Goal: Transaction & Acquisition: Purchase product/service

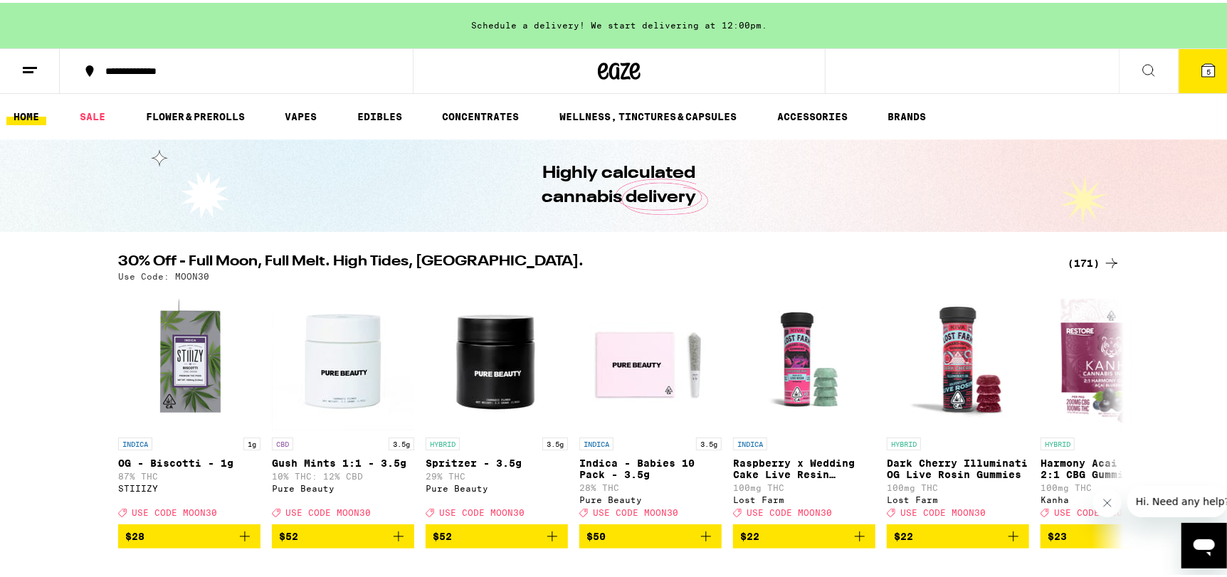
click at [1079, 262] on div "(171)" at bounding box center [1093, 260] width 53 height 17
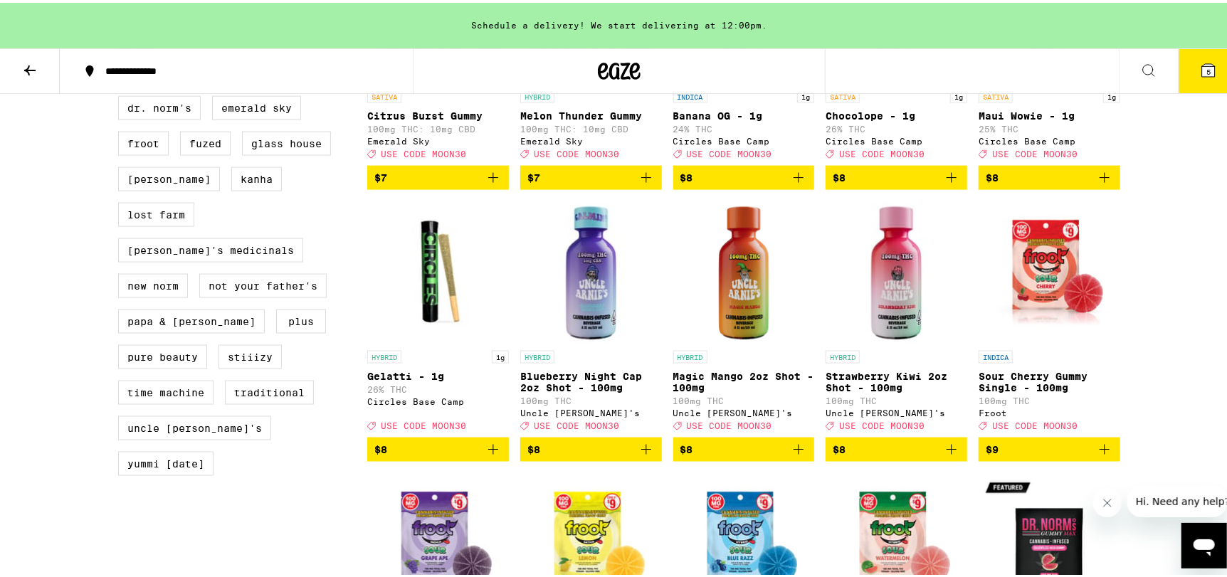
scroll to position [1280, 0]
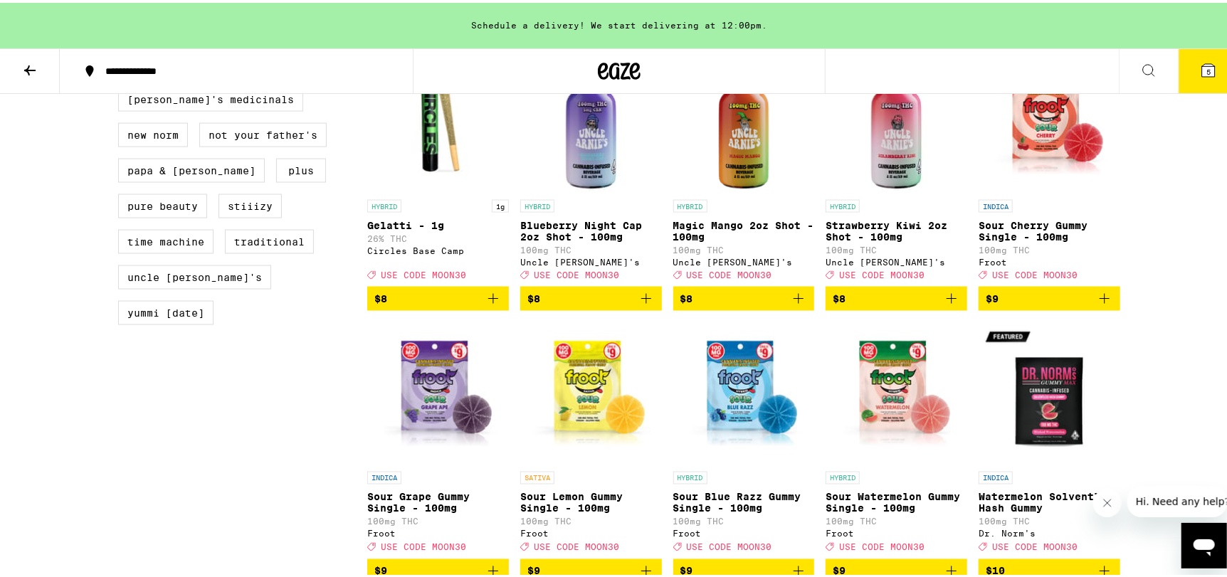
click at [638, 305] on icon "Add to bag" at bounding box center [646, 295] width 17 height 17
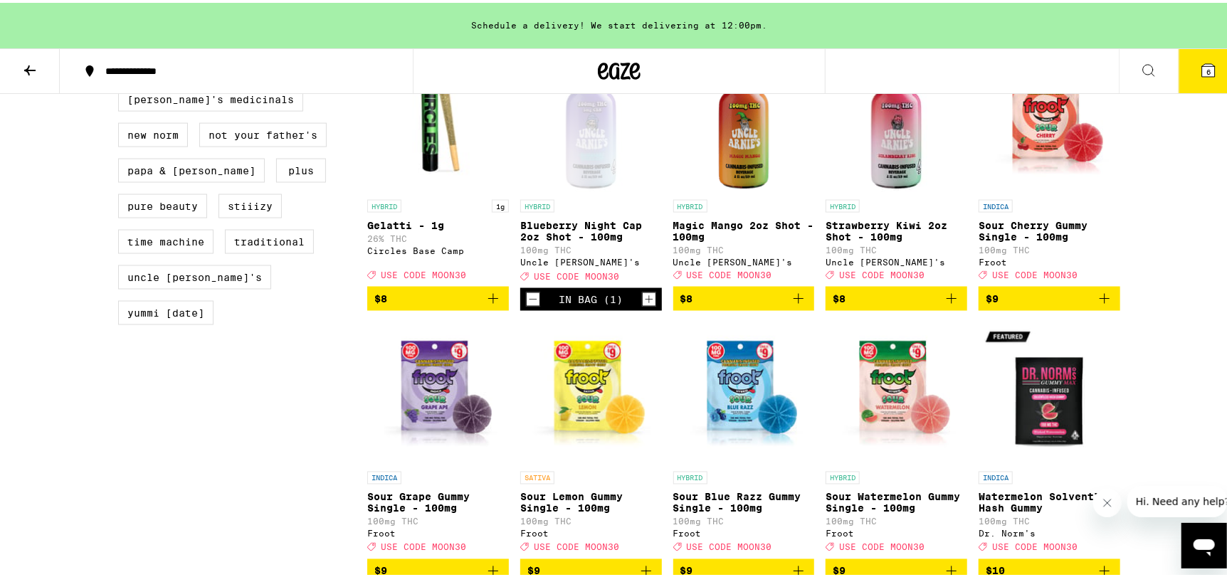
click at [643, 305] on icon "Increment" at bounding box center [649, 296] width 13 height 17
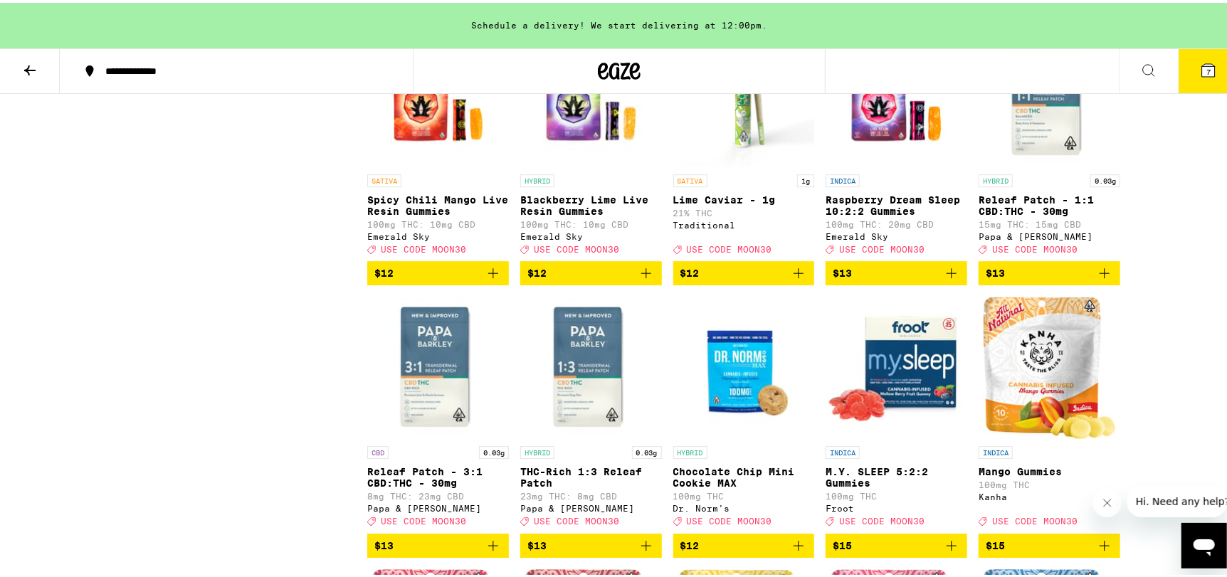
scroll to position [2419, 0]
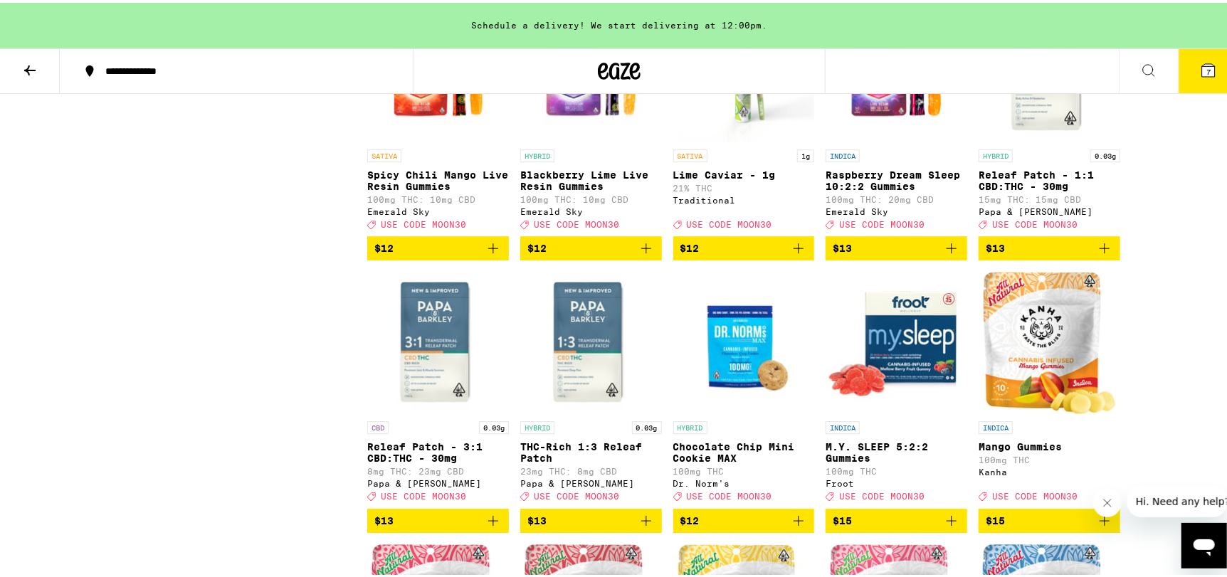
click at [862, 139] on img "Open page for Raspberry Dream Sleep 10:2:2 Gummies from Emerald Sky" at bounding box center [896, 68] width 142 height 142
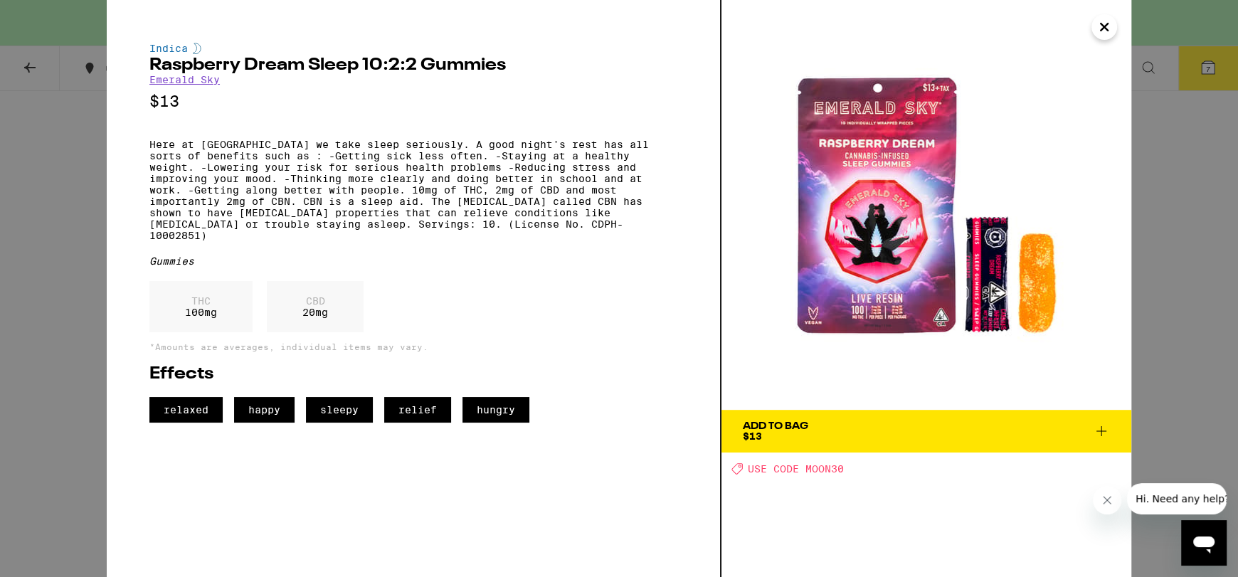
click at [1111, 36] on icon "Close" at bounding box center [1104, 26] width 17 height 21
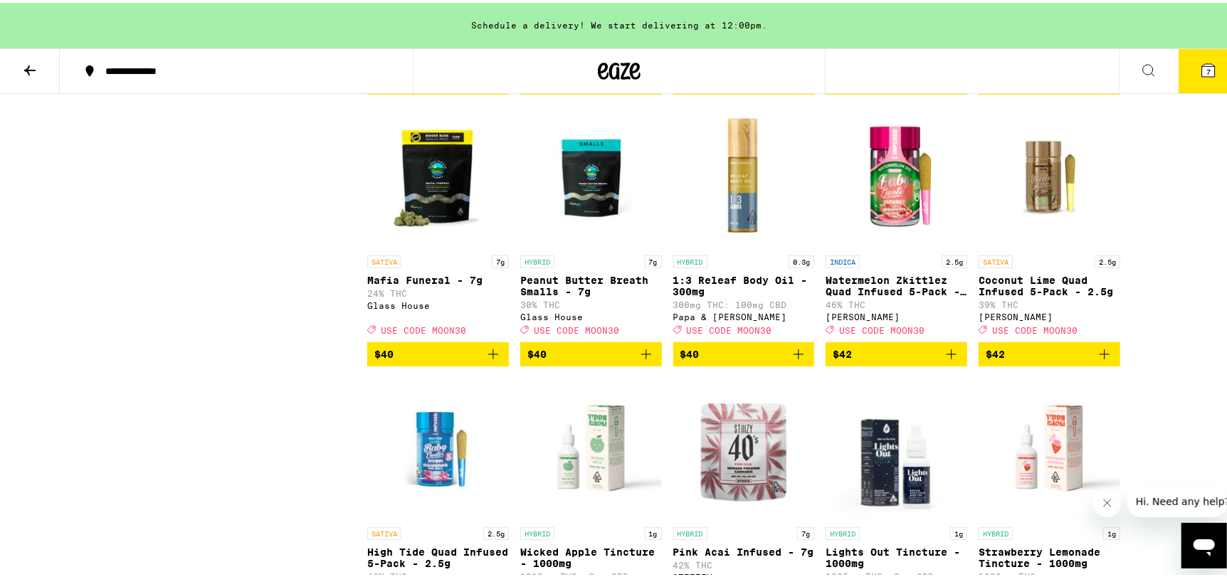
scroll to position [7898, 0]
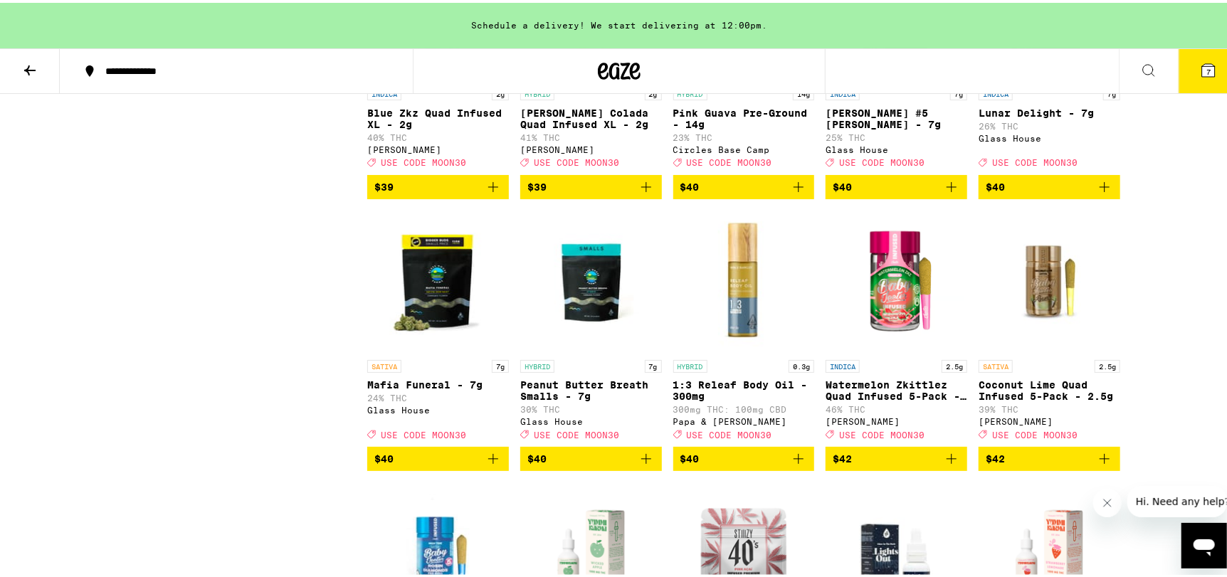
click at [485, 193] on icon "Add to bag" at bounding box center [493, 184] width 17 height 17
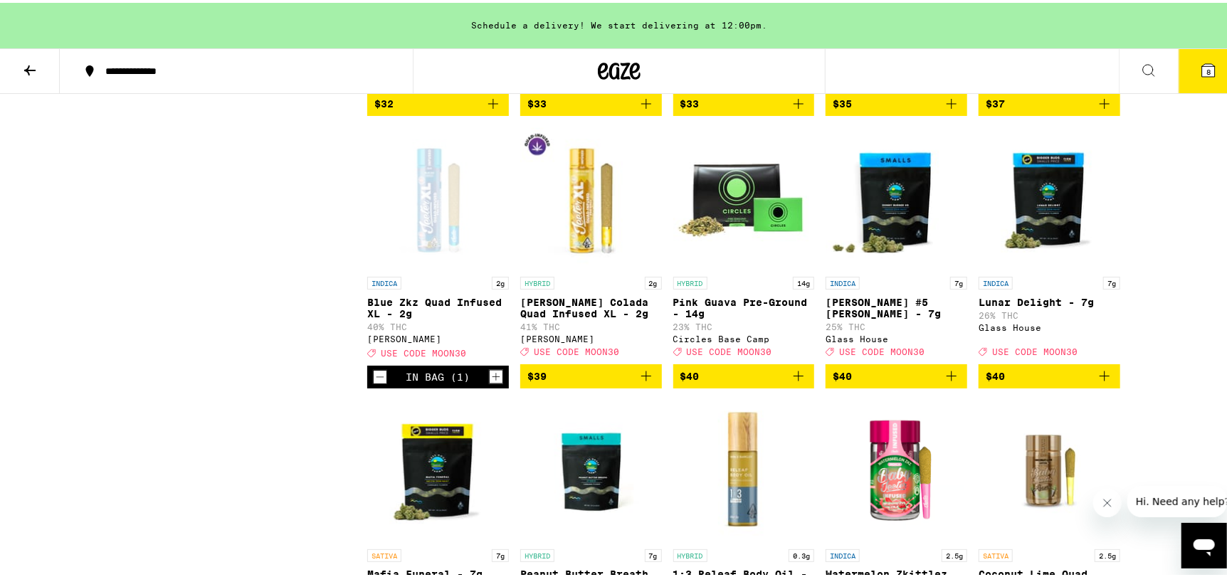
scroll to position [7685, 0]
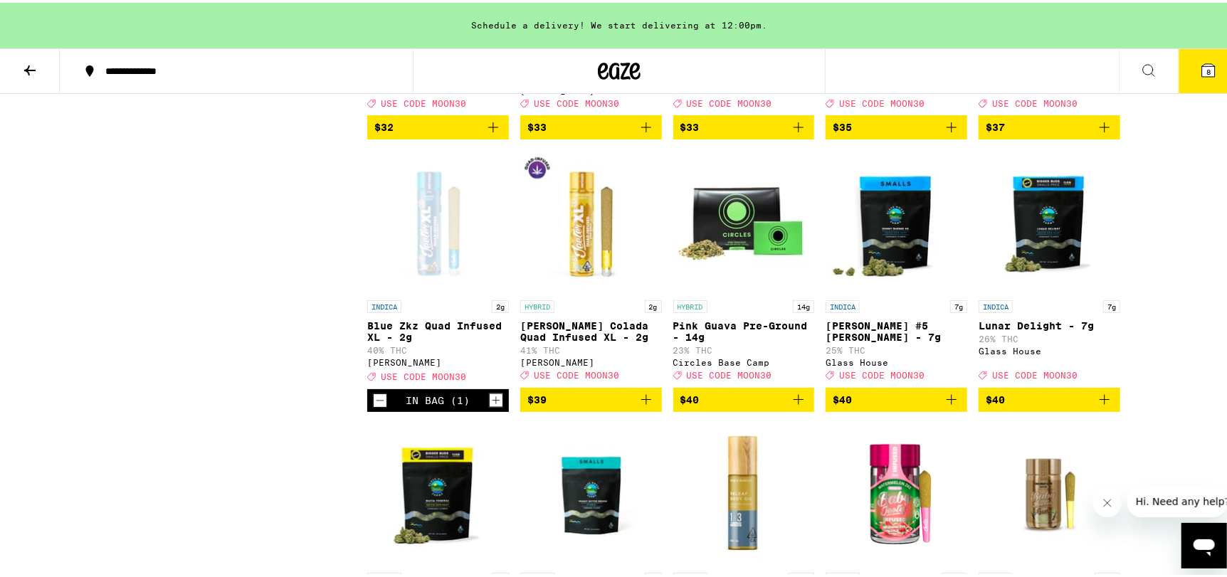
click at [803, 137] on button "$33" at bounding box center [744, 124] width 142 height 24
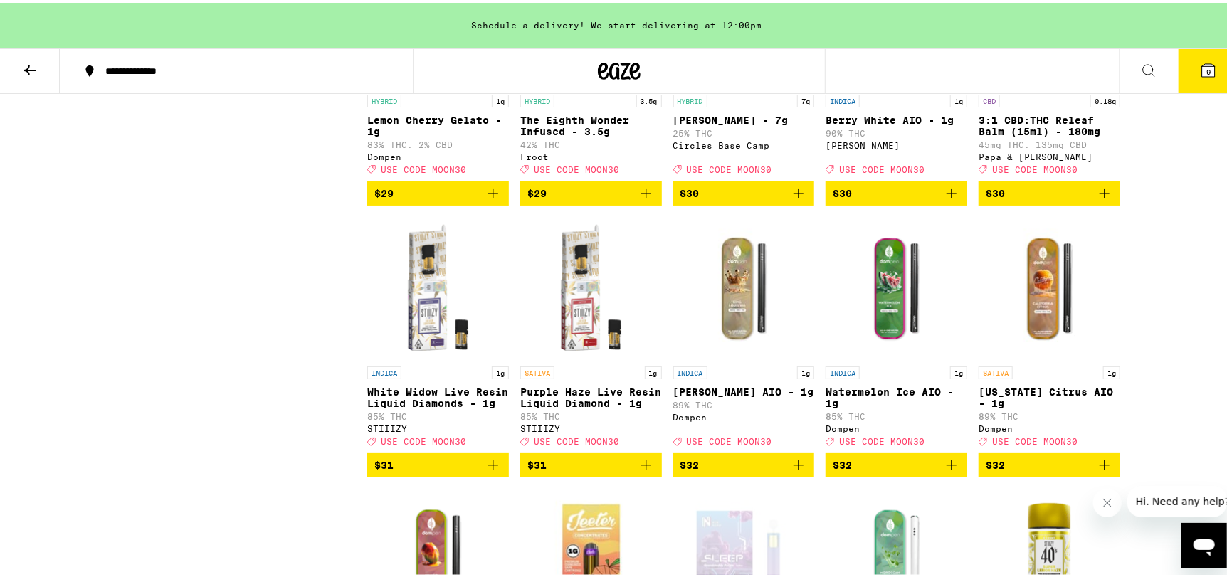
scroll to position [7044, 0]
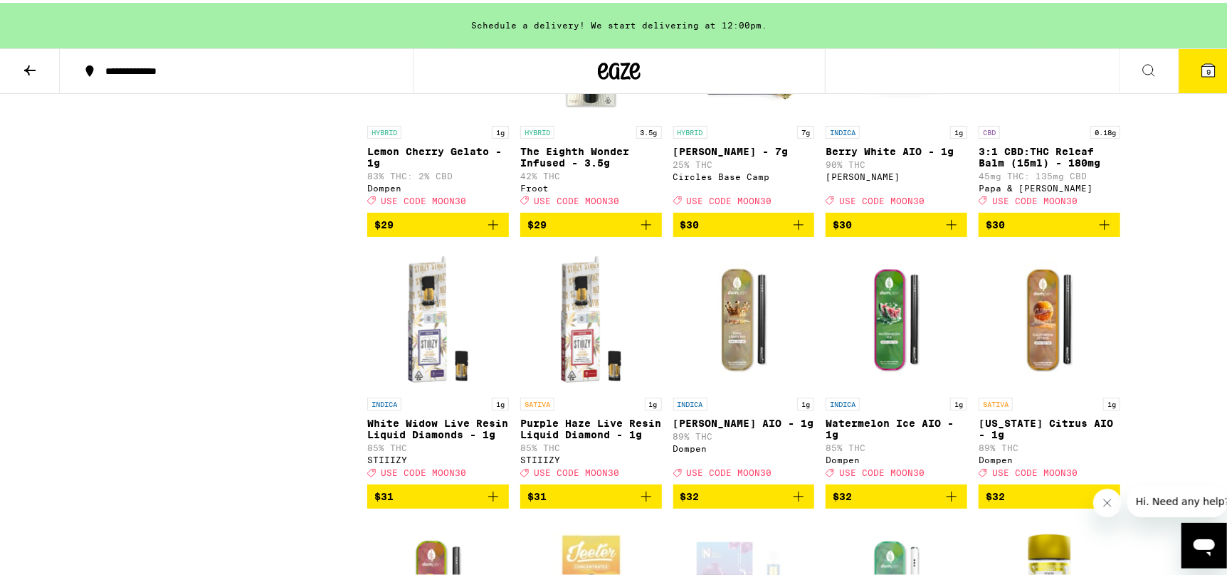
click at [948, 231] on icon "Add to bag" at bounding box center [951, 221] width 17 height 17
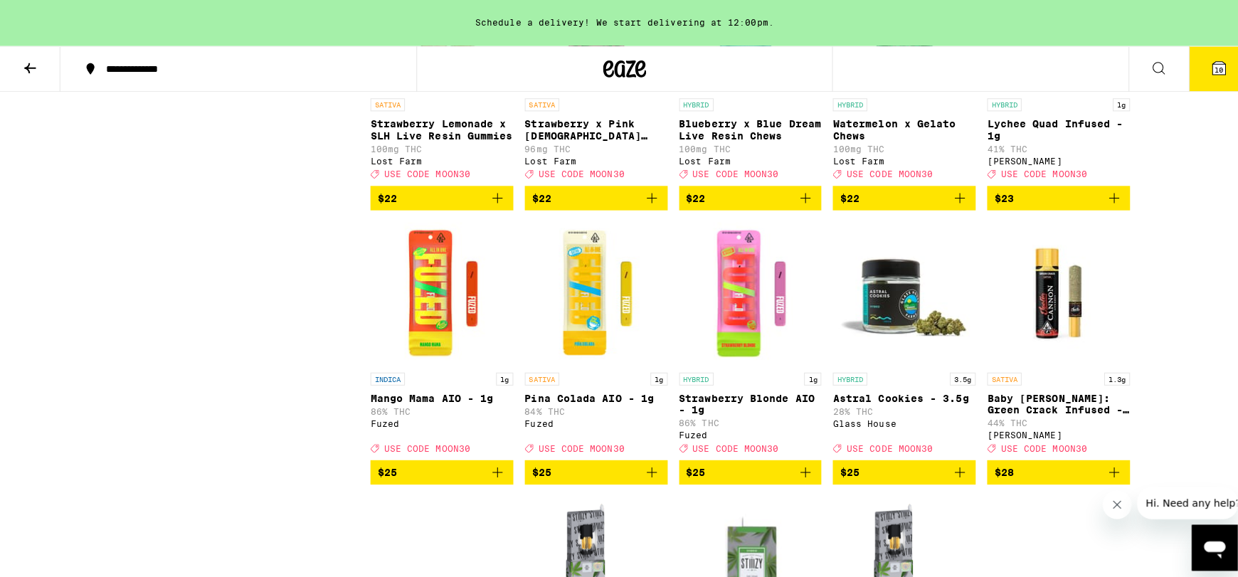
scroll to position [6262, 0]
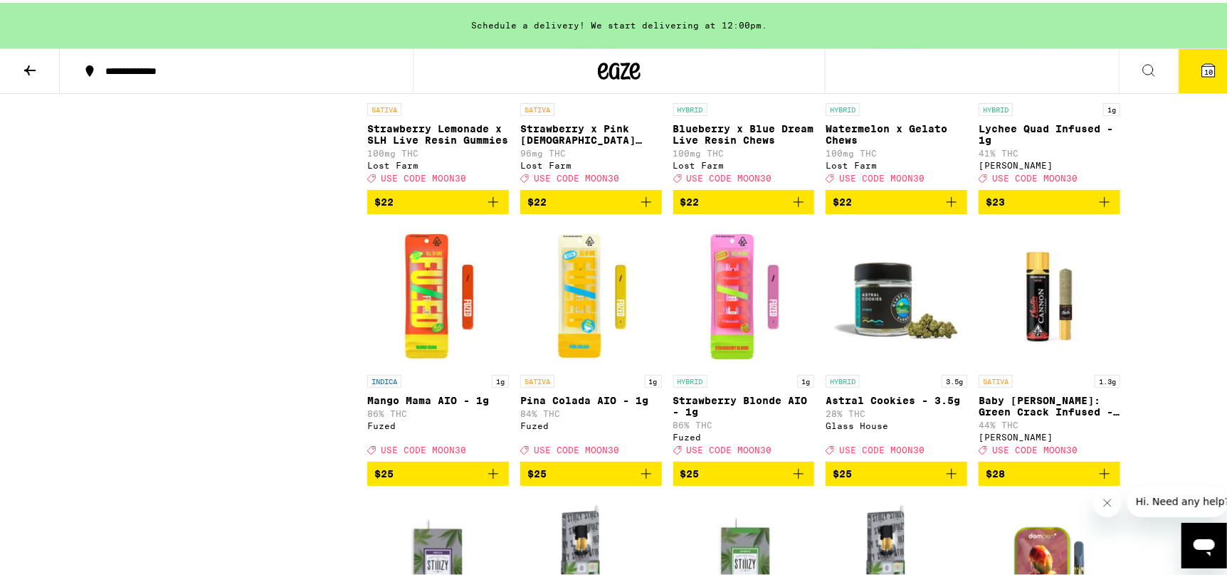
click at [1183, 84] on button "10" at bounding box center [1208, 68] width 60 height 44
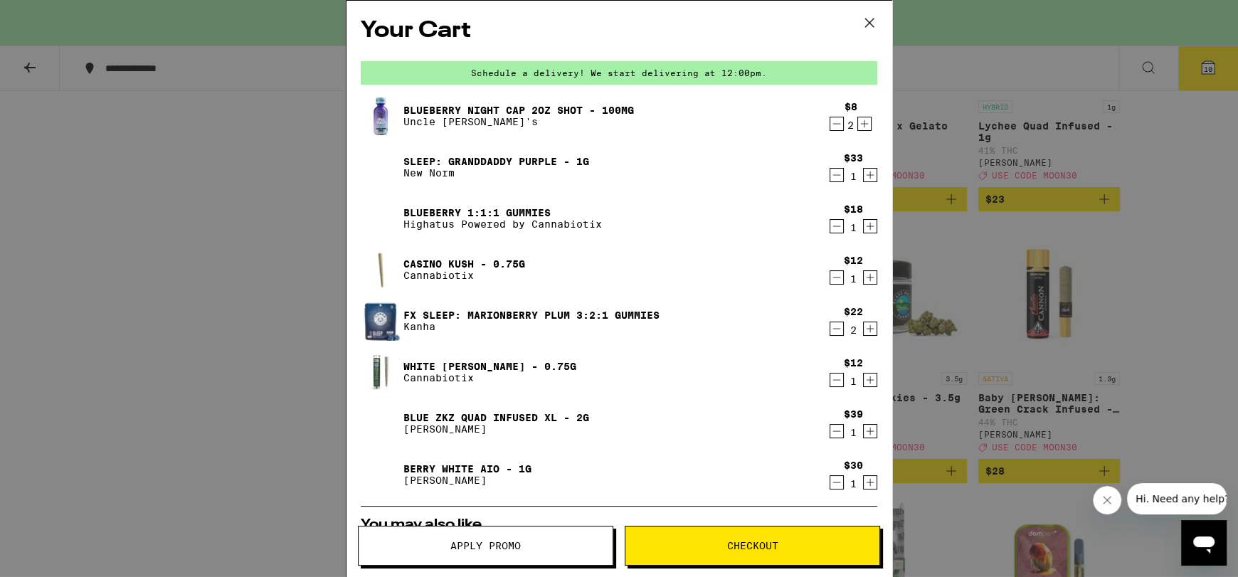
click at [830, 229] on icon "Decrement" at bounding box center [836, 226] width 13 height 17
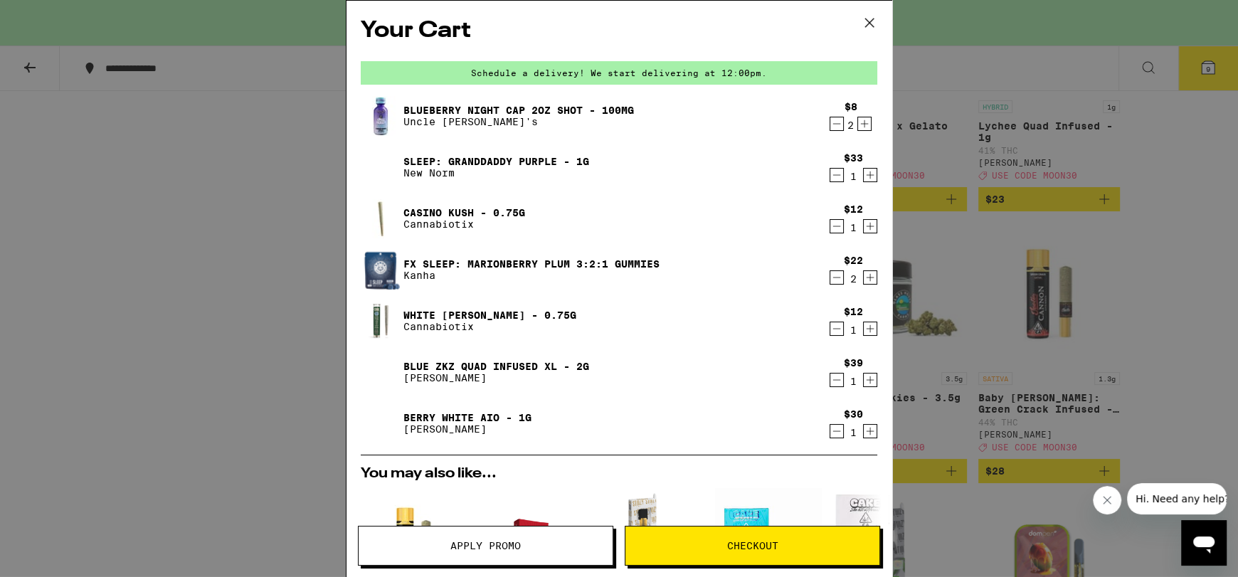
click at [830, 229] on icon "Decrement" at bounding box center [836, 226] width 13 height 17
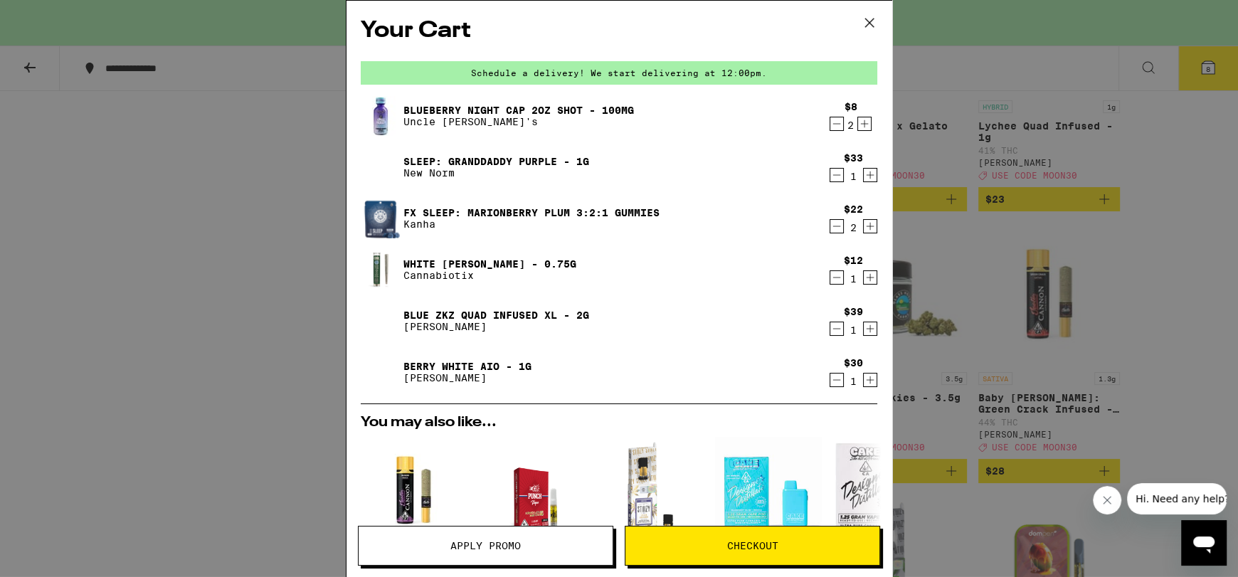
click at [830, 285] on icon "Decrement" at bounding box center [836, 277] width 13 height 17
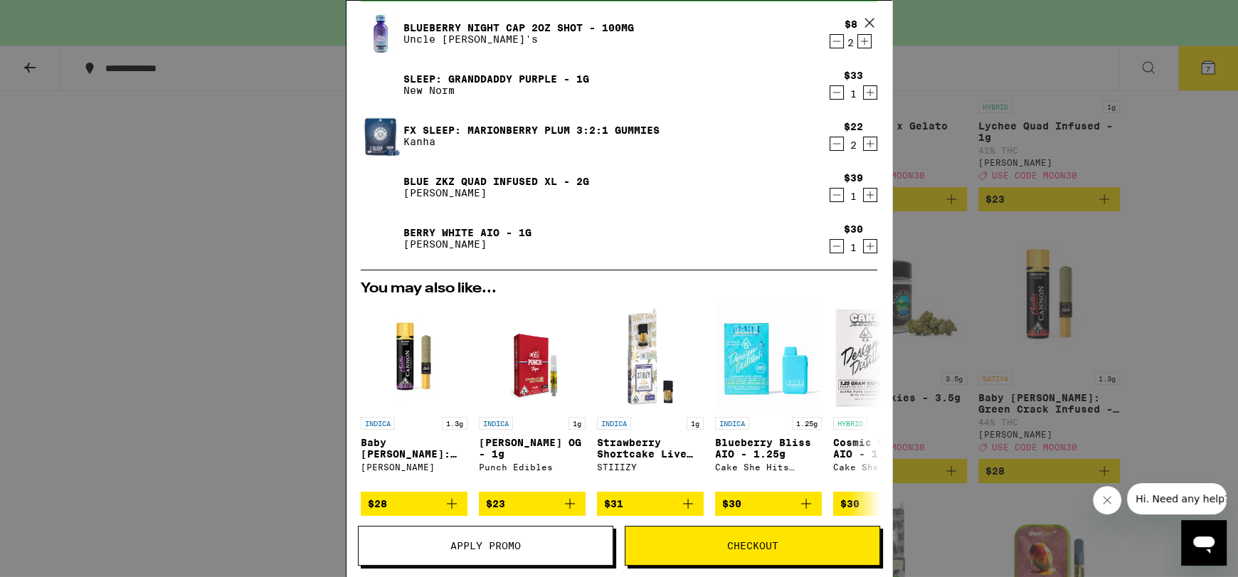
scroll to position [213, 0]
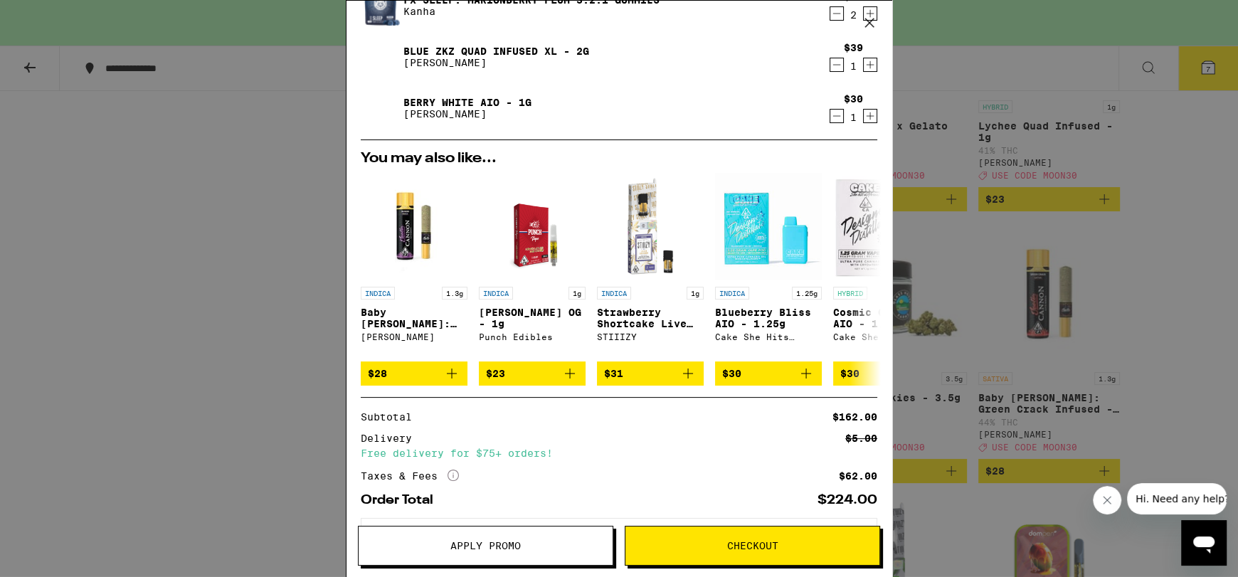
click at [505, 552] on button "Apply Promo" at bounding box center [485, 546] width 255 height 40
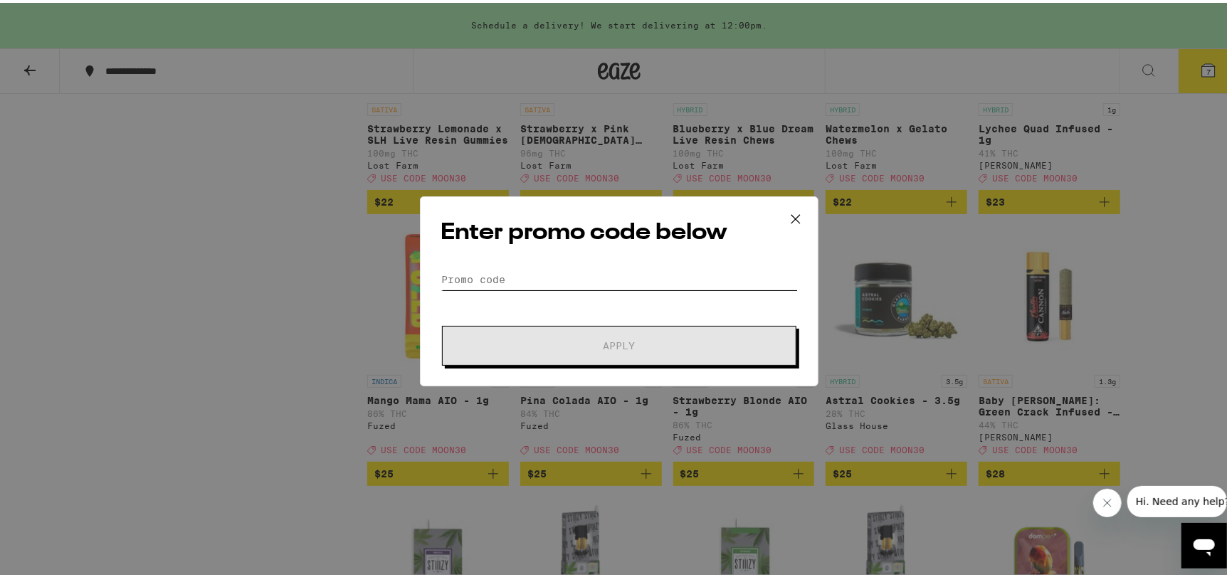
click at [535, 275] on input "Promo Code" at bounding box center [618, 276] width 357 height 21
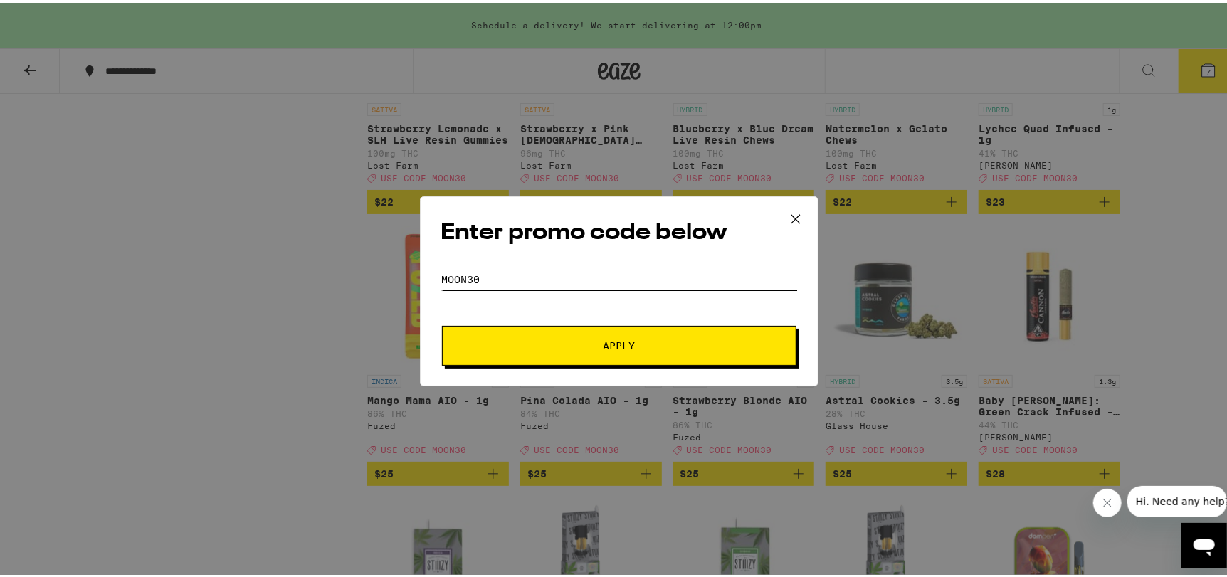
type input "moon30"
click at [590, 324] on button "Apply" at bounding box center [619, 343] width 354 height 40
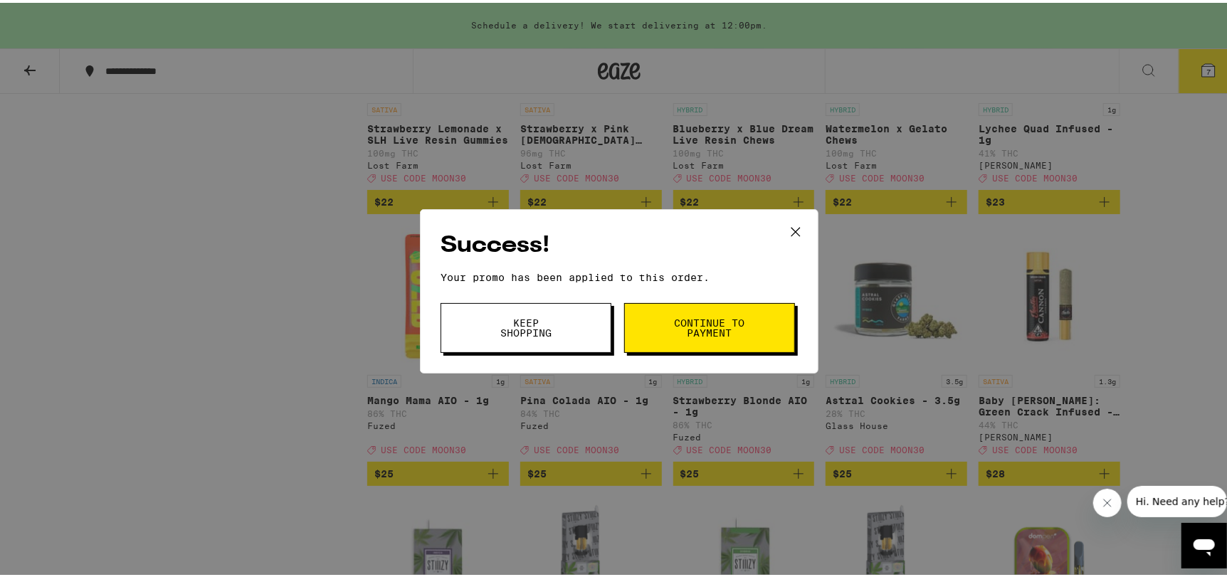
drag, startPoint x: 514, startPoint y: 324, endPoint x: 637, endPoint y: 317, distance: 122.6
click at [516, 324] on span "Keep Shopping" at bounding box center [526, 325] width 73 height 20
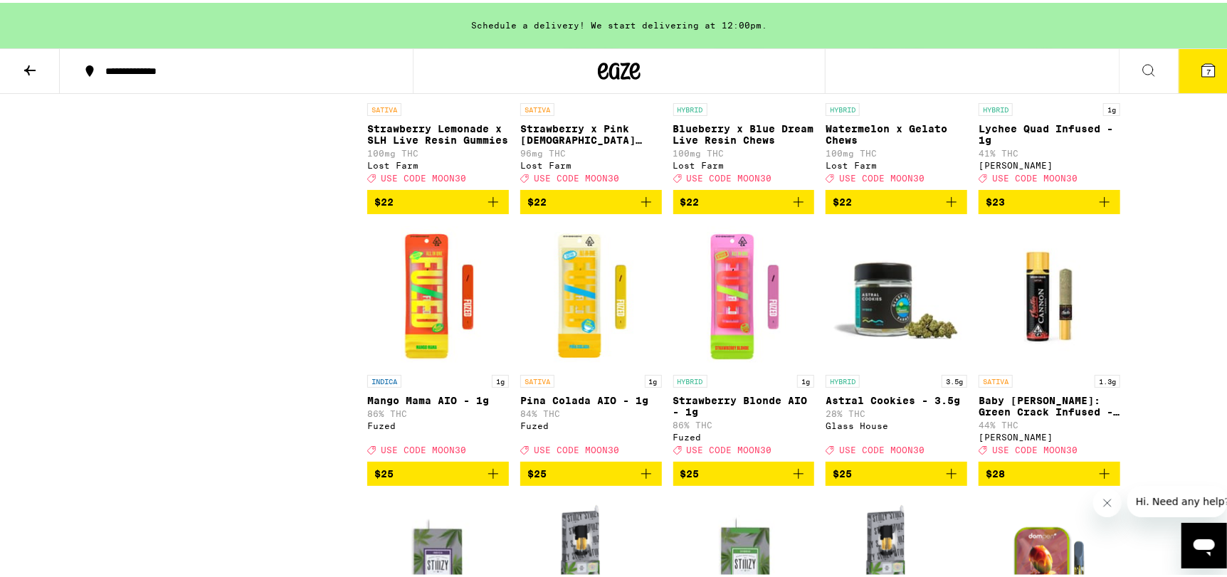
click at [1205, 65] on button "7" at bounding box center [1208, 68] width 60 height 44
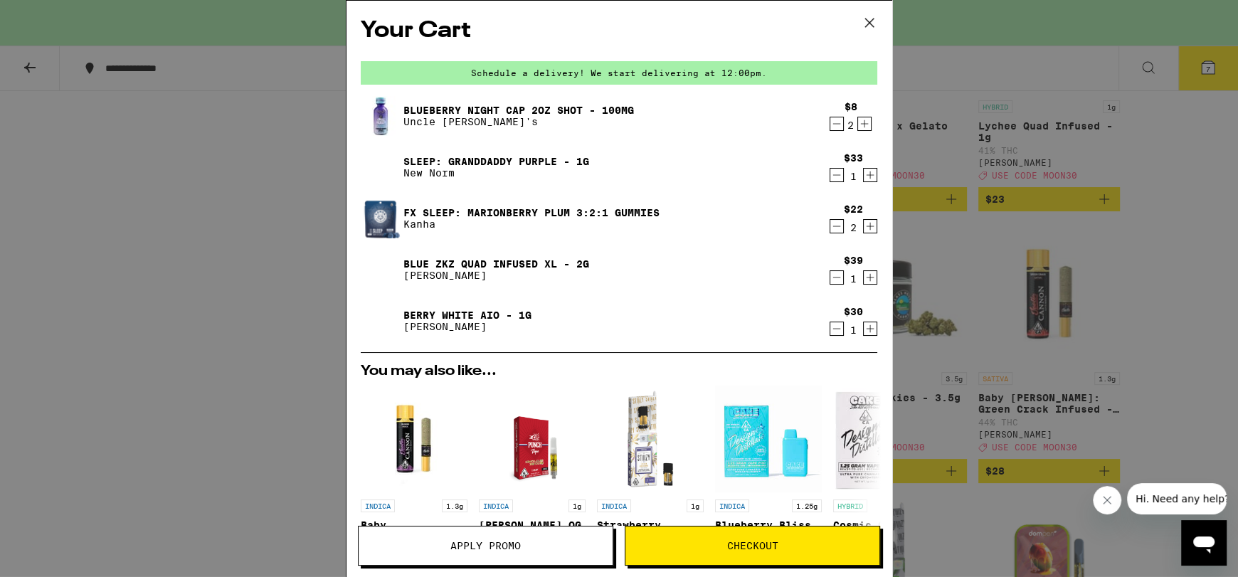
click at [831, 277] on icon "Decrement" at bounding box center [836, 277] width 13 height 17
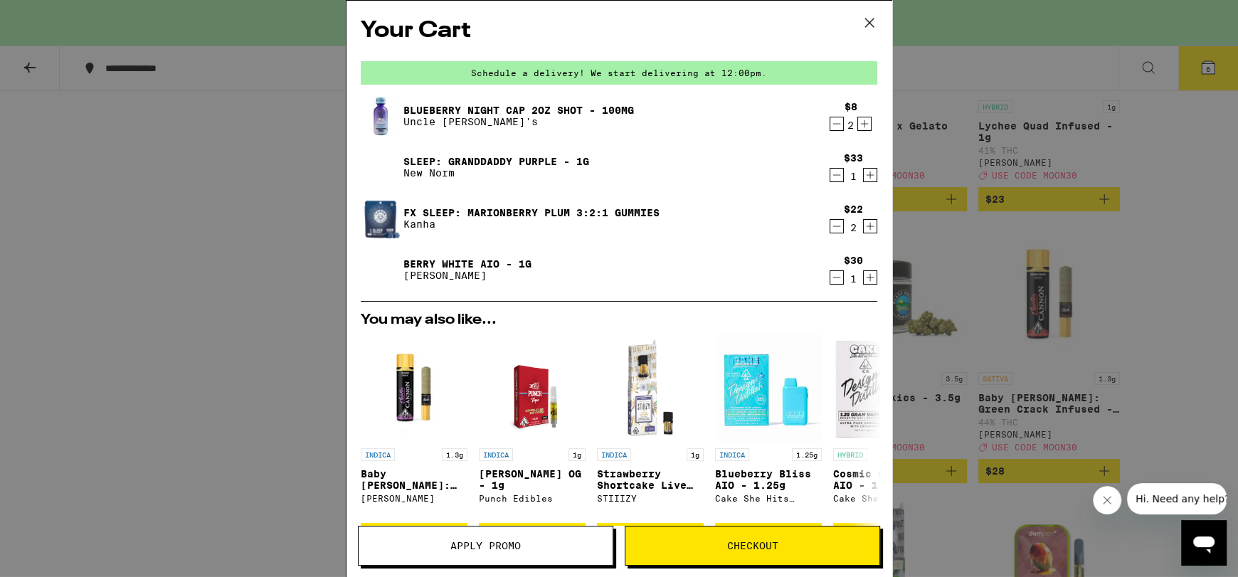
click at [830, 125] on icon "Decrement" at bounding box center [836, 123] width 13 height 17
click at [830, 126] on icon "Decrement" at bounding box center [836, 123] width 13 height 17
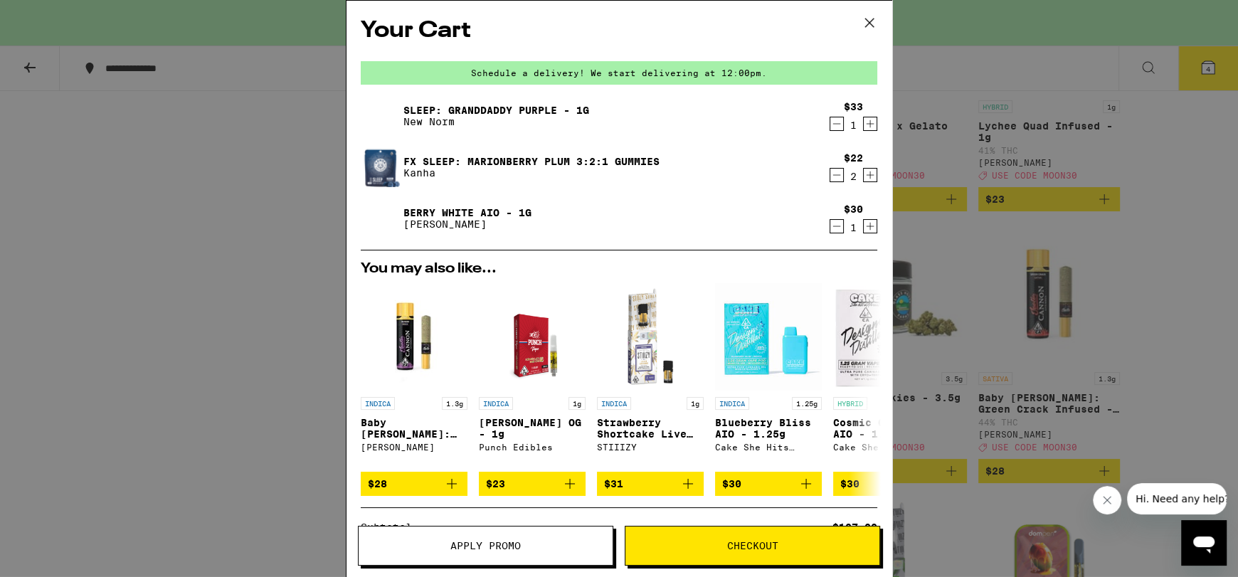
click at [830, 177] on icon "Decrement" at bounding box center [836, 175] width 13 height 17
click at [830, 228] on icon "Decrement" at bounding box center [836, 226] width 13 height 17
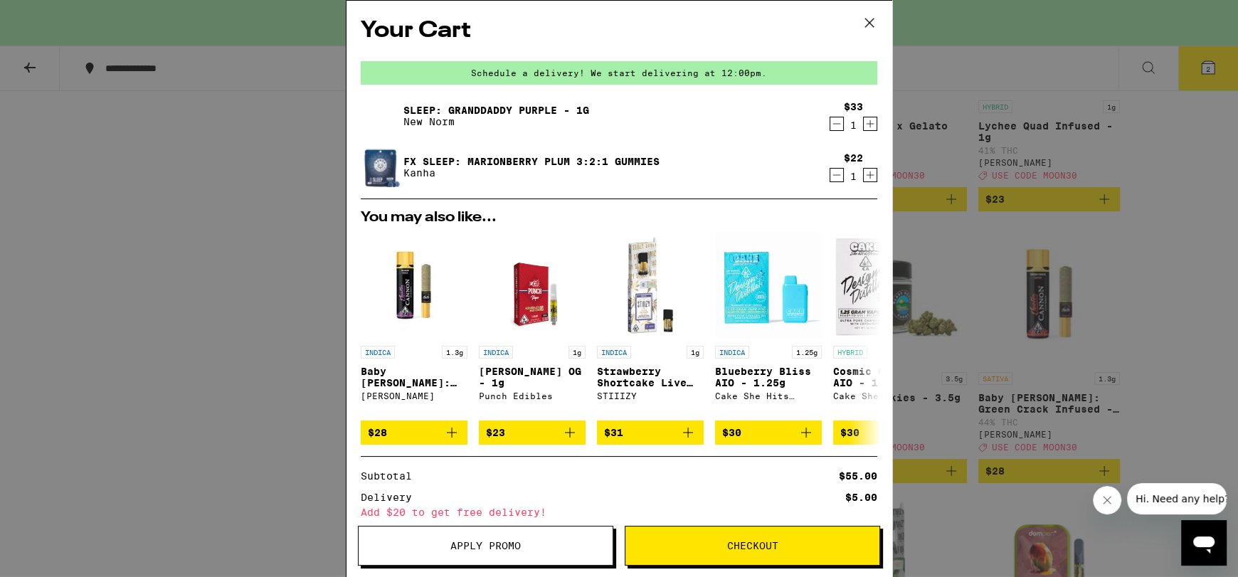
drag, startPoint x: 869, startPoint y: 20, endPoint x: 874, endPoint y: 28, distance: 9.3
click at [870, 21] on icon at bounding box center [869, 22] width 21 height 21
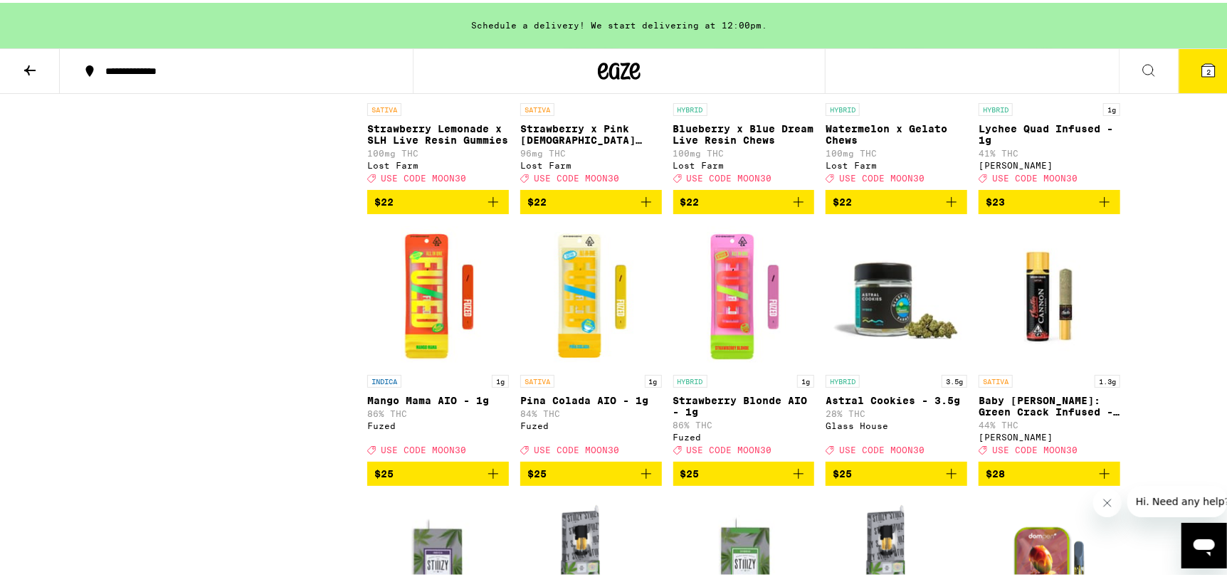
click at [1202, 70] on icon at bounding box center [1208, 67] width 13 height 13
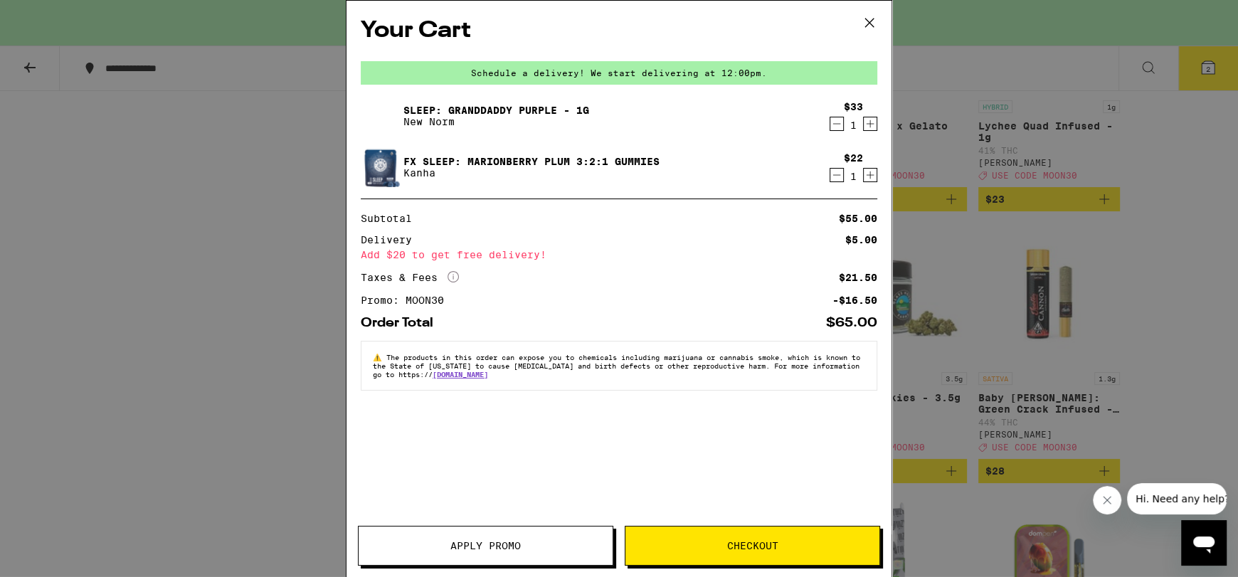
click at [870, 180] on div "Your Cart Schedule a delivery! We start delivering at 12:00pm. Sleep: Granddadd…" at bounding box center [619, 268] width 545 height 534
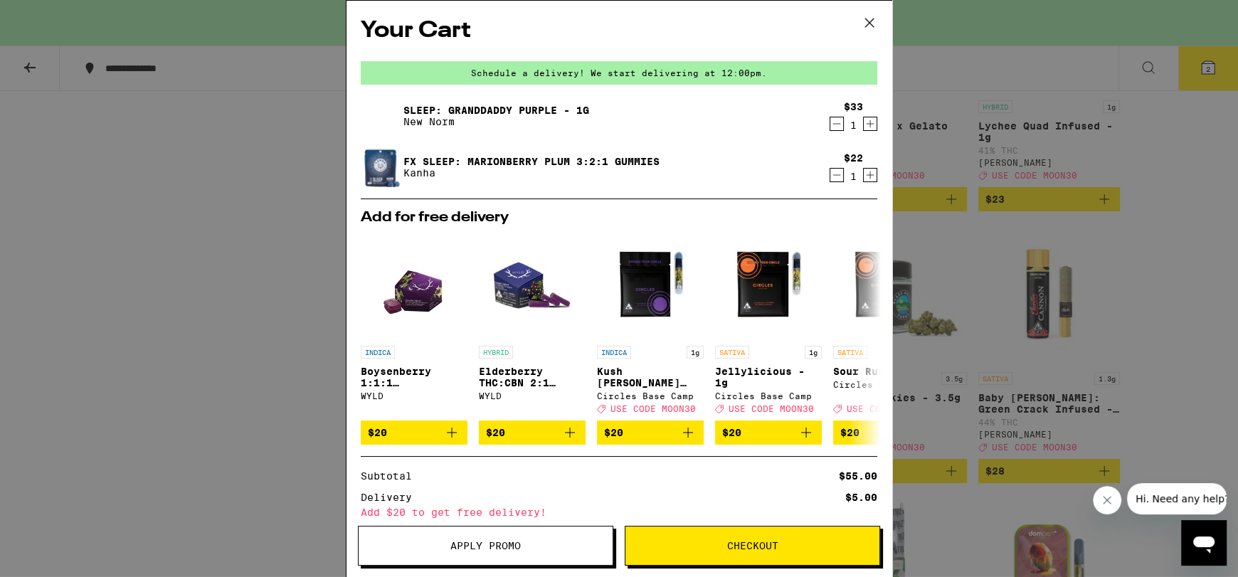
click at [864, 181] on icon "Increment" at bounding box center [870, 175] width 13 height 17
click at [874, 24] on icon at bounding box center [869, 22] width 21 height 21
